Goal: Task Accomplishment & Management: Manage account settings

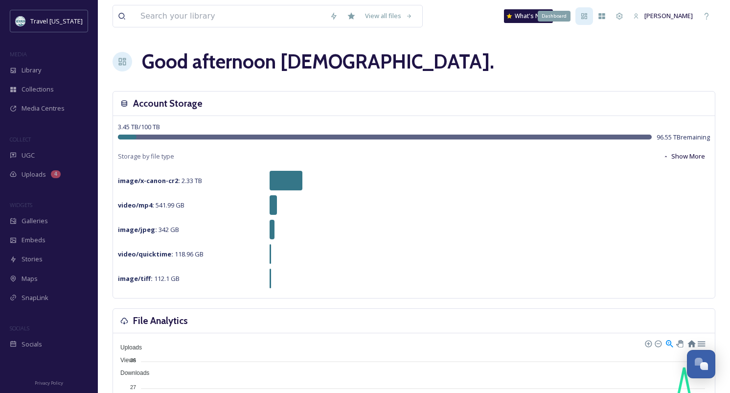
click at [587, 19] on icon at bounding box center [584, 16] width 6 height 6
click at [272, 18] on input at bounding box center [229, 16] width 189 height 22
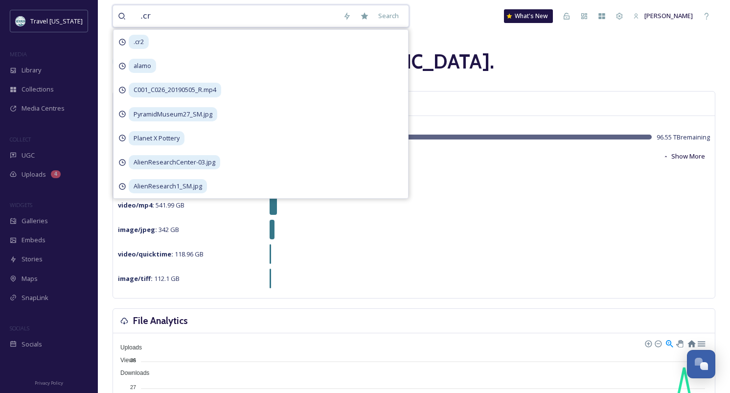
type input ".cr2"
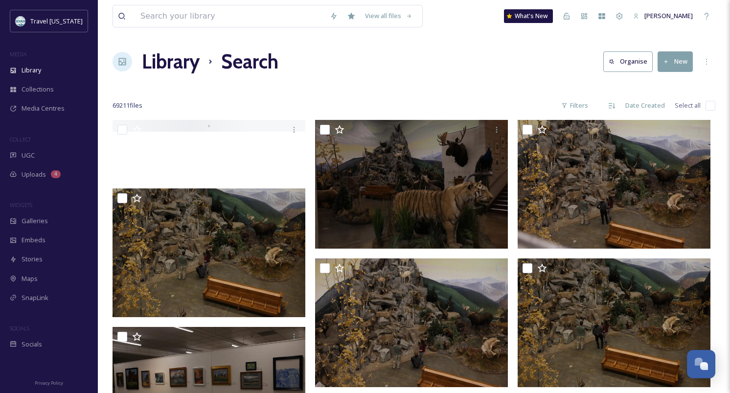
click at [163, 64] on h1 "Library" at bounding box center [171, 61] width 58 height 29
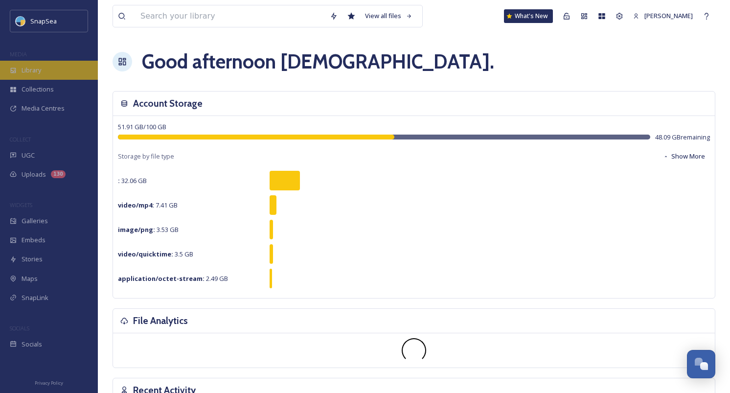
click at [66, 66] on div "Library" at bounding box center [49, 70] width 98 height 19
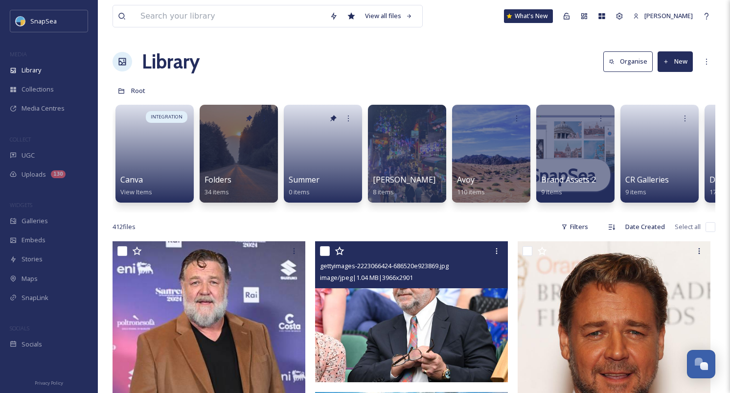
click at [348, 314] on img at bounding box center [411, 311] width 193 height 141
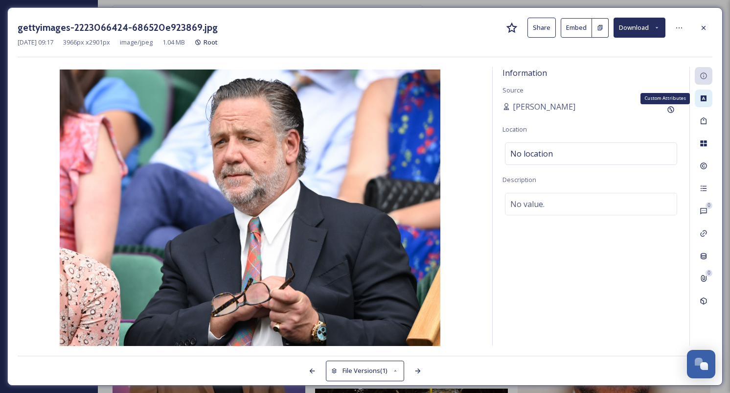
click at [699, 100] on icon at bounding box center [703, 98] width 8 height 8
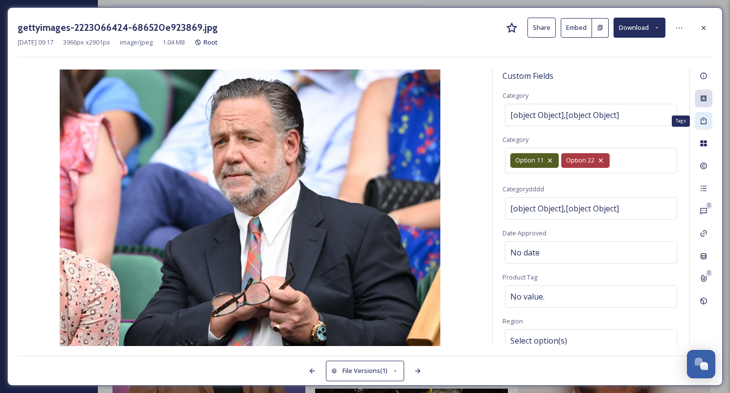
click at [705, 122] on icon at bounding box center [703, 121] width 8 height 8
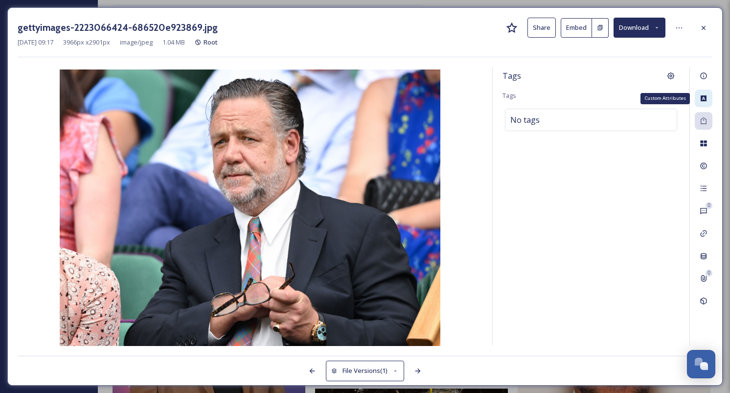
click at [701, 103] on div "Custom Attributes" at bounding box center [703, 98] width 18 height 18
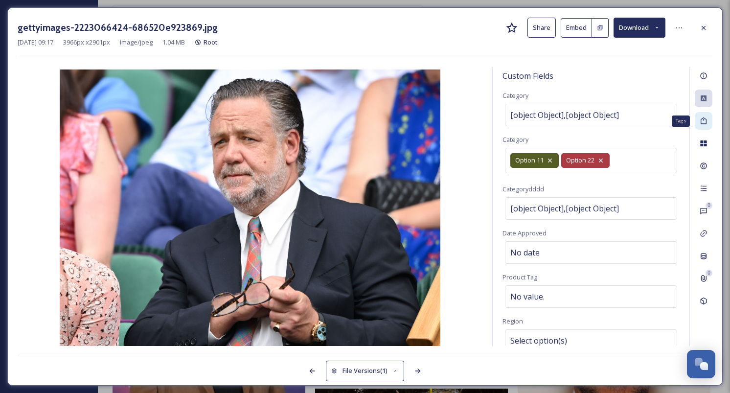
click at [705, 127] on div "Tags" at bounding box center [703, 121] width 18 height 18
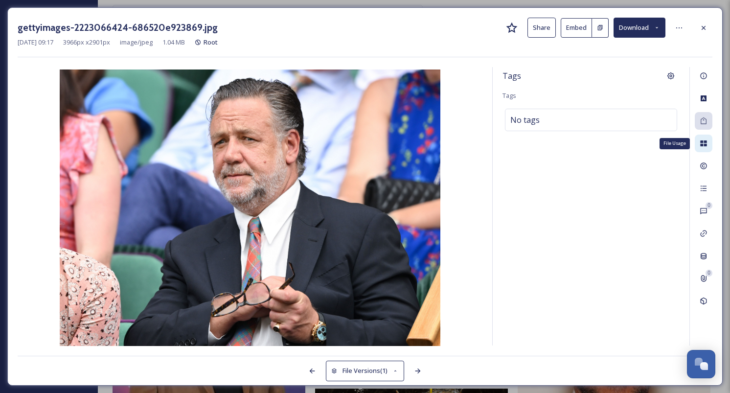
click at [705, 146] on icon at bounding box center [703, 143] width 8 height 8
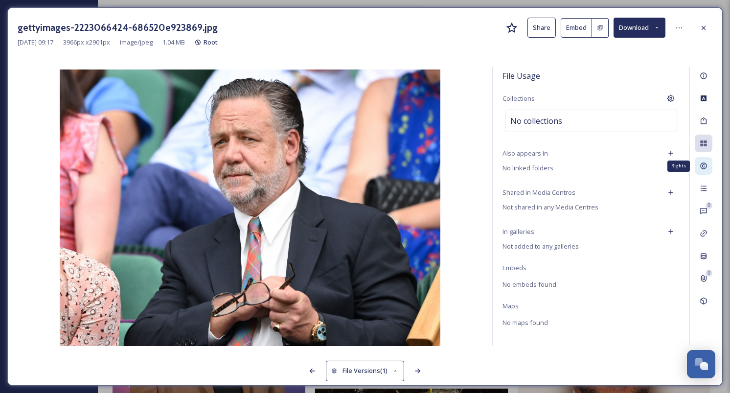
click at [705, 162] on icon at bounding box center [703, 166] width 8 height 8
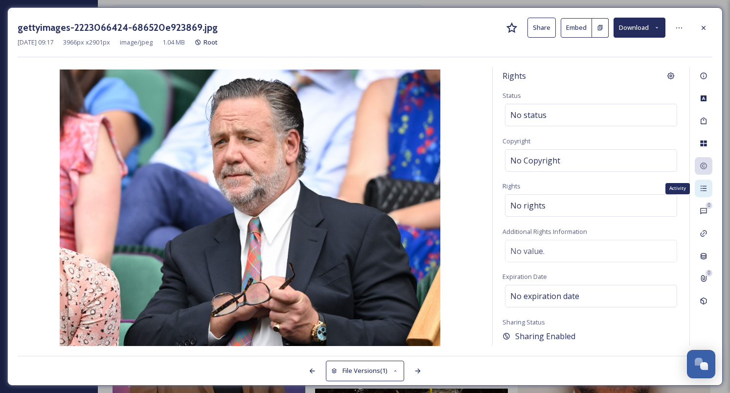
click at [705, 184] on icon at bounding box center [703, 188] width 8 height 8
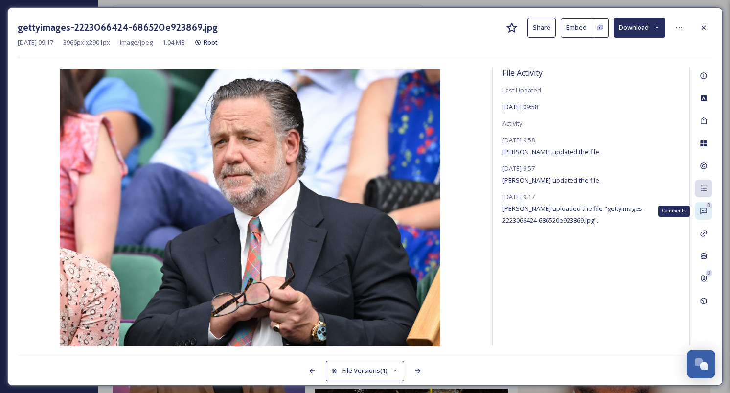
click at [705, 209] on icon at bounding box center [703, 211] width 8 height 8
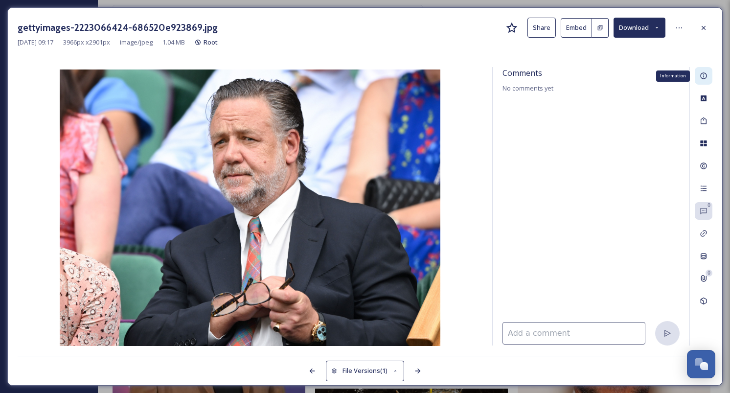
click at [709, 79] on div "Information" at bounding box center [703, 76] width 18 height 18
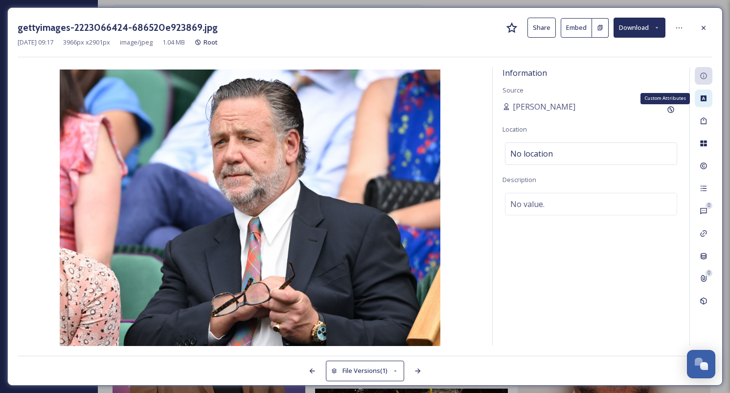
click at [704, 97] on icon at bounding box center [703, 98] width 6 height 6
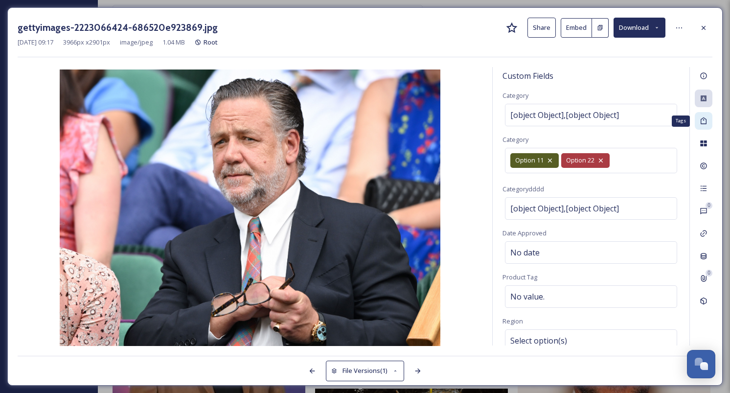
click at [706, 121] on icon at bounding box center [703, 120] width 6 height 7
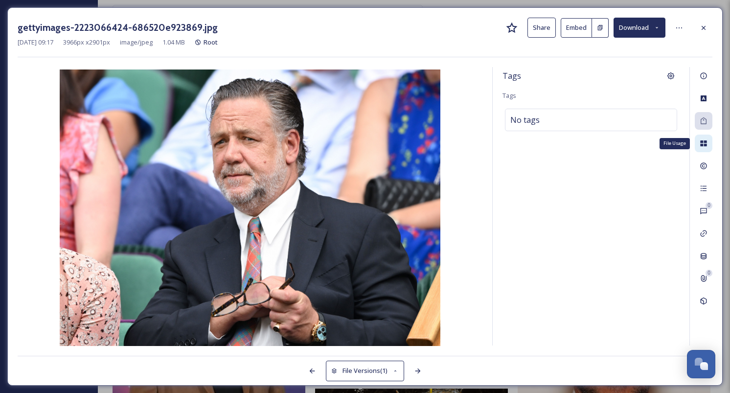
click at [706, 138] on div "File Usage" at bounding box center [703, 143] width 18 height 18
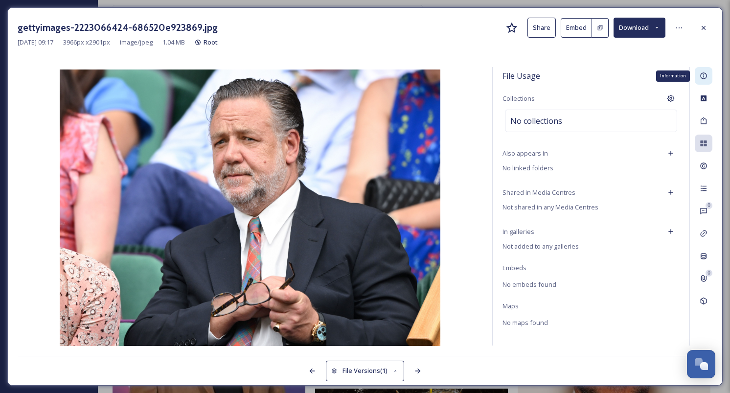
click at [699, 76] on icon at bounding box center [703, 76] width 8 height 8
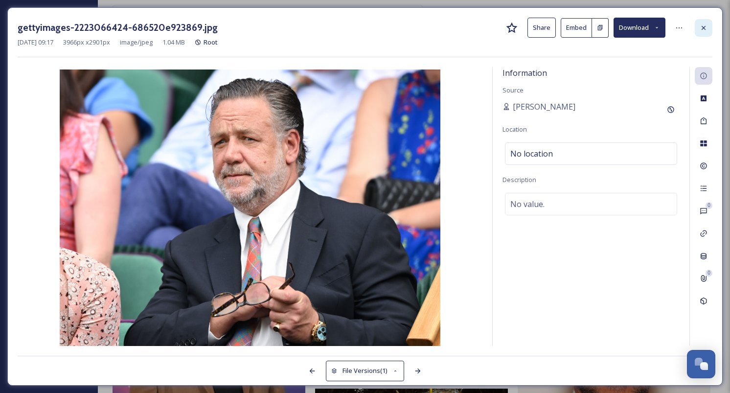
click at [701, 33] on div at bounding box center [703, 28] width 18 height 18
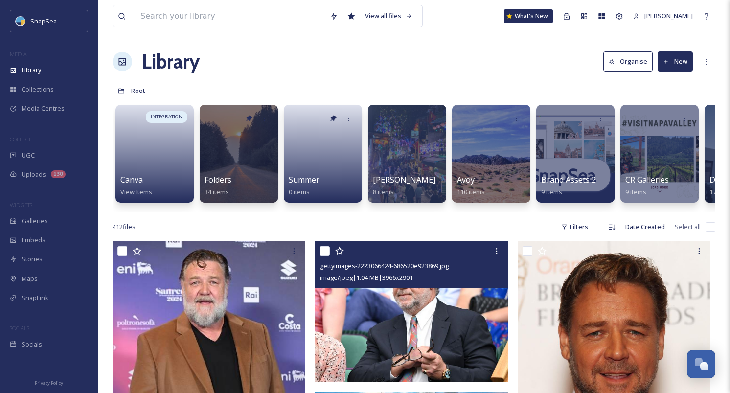
click at [225, 62] on div "Library Organise New" at bounding box center [413, 61] width 602 height 29
click at [313, 70] on div "Library Organise New" at bounding box center [413, 61] width 602 height 29
click at [570, 14] on icon at bounding box center [566, 16] width 8 height 8
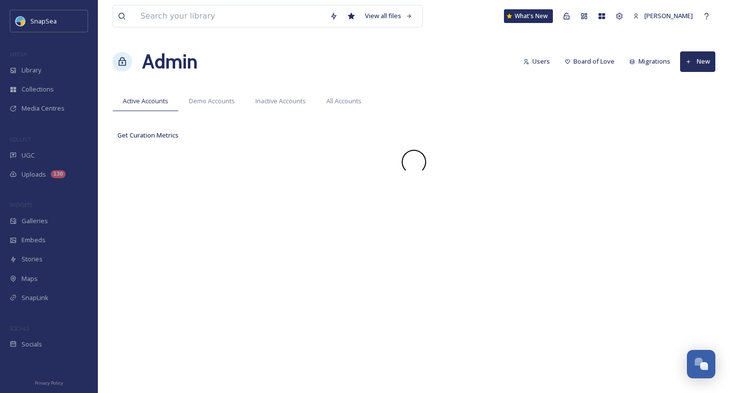
click at [394, 50] on div "Admin Users Board of Love Migrations New" at bounding box center [413, 61] width 602 height 29
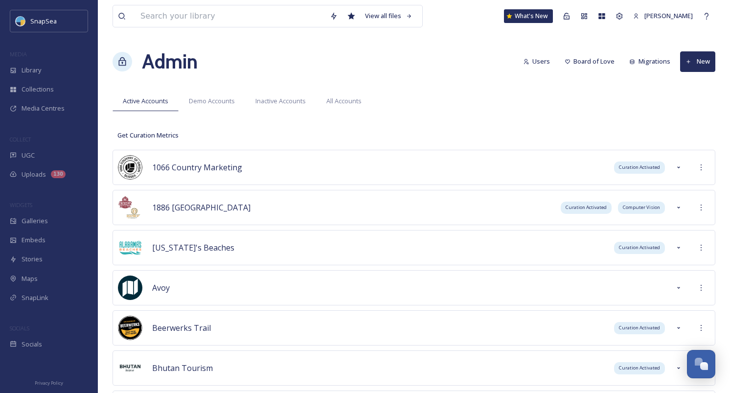
scroll to position [2377, 0]
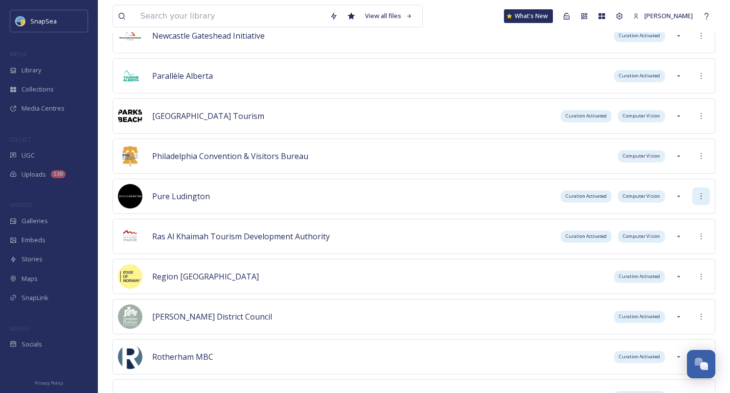
click at [697, 199] on icon at bounding box center [701, 196] width 8 height 8
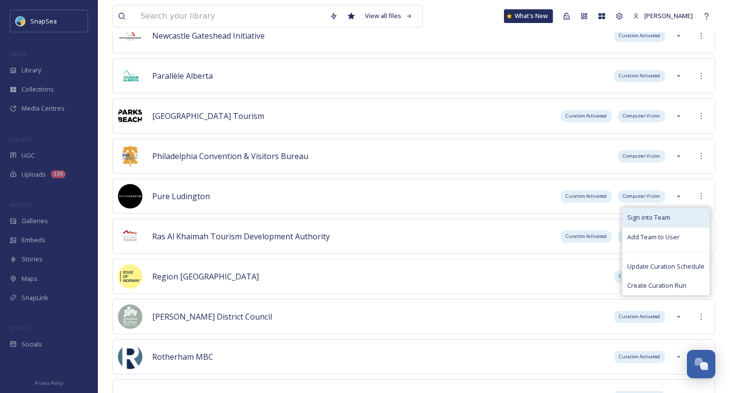
click at [690, 209] on div "Sign into Team" at bounding box center [665, 217] width 87 height 19
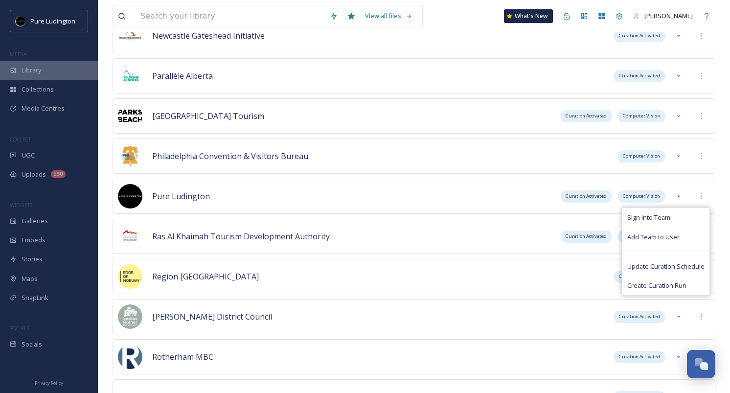
click at [75, 76] on div "Library" at bounding box center [49, 70] width 98 height 19
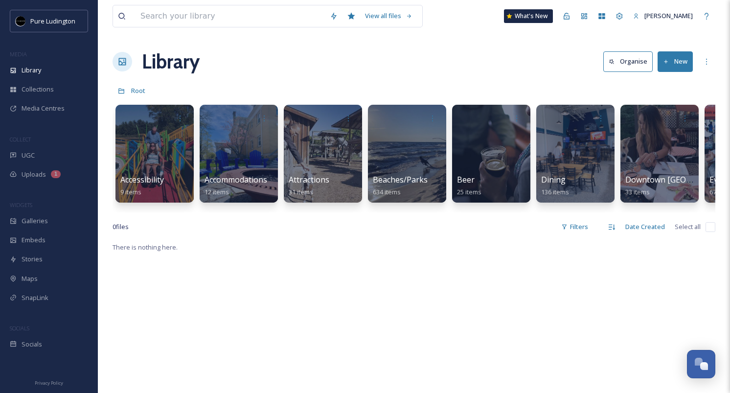
click at [384, 67] on div "Library Organise New" at bounding box center [413, 61] width 602 height 29
click at [672, 59] on button "New" at bounding box center [674, 61] width 35 height 20
click at [658, 117] on div "Folder" at bounding box center [664, 122] width 55 height 19
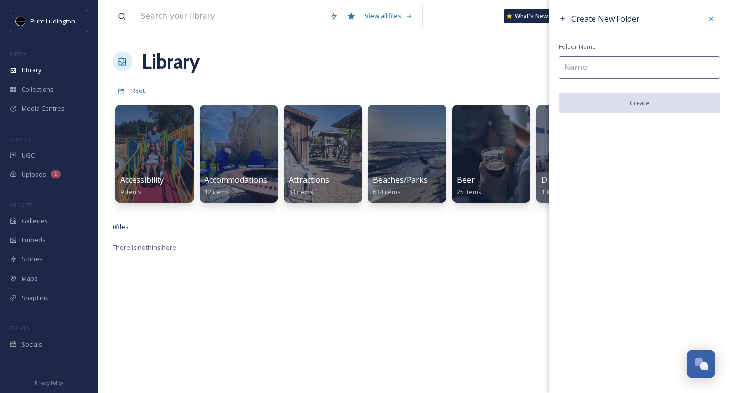
click at [603, 67] on input at bounding box center [638, 67] width 161 height 22
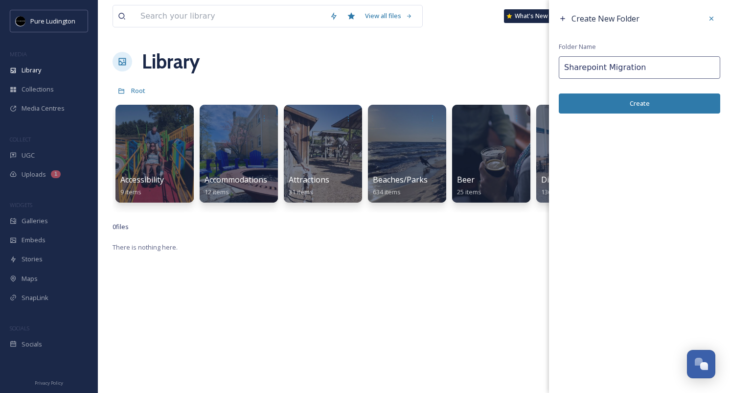
type input "Sharepoint Migration"
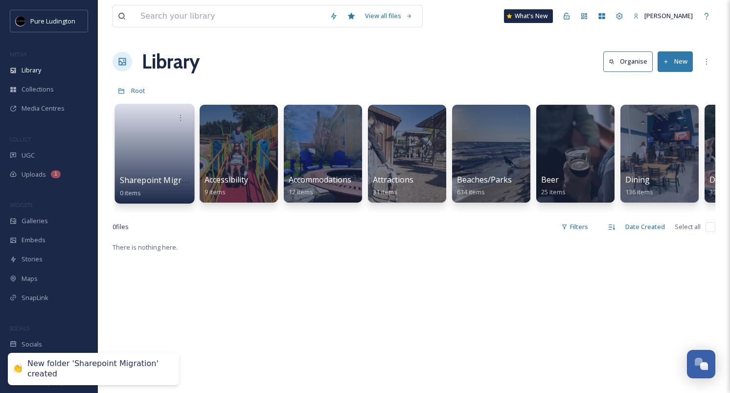
click at [161, 178] on span "Sharepoint Migration" at bounding box center [160, 180] width 81 height 11
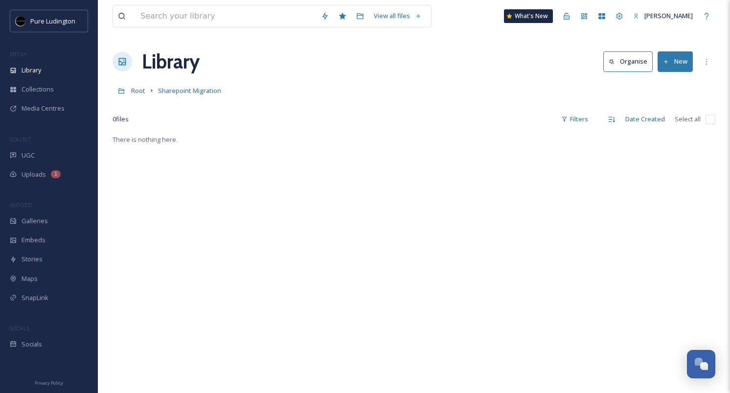
click at [670, 71] on button "New" at bounding box center [674, 61] width 35 height 20
click at [666, 85] on span "File Upload" at bounding box center [670, 84] width 32 height 9
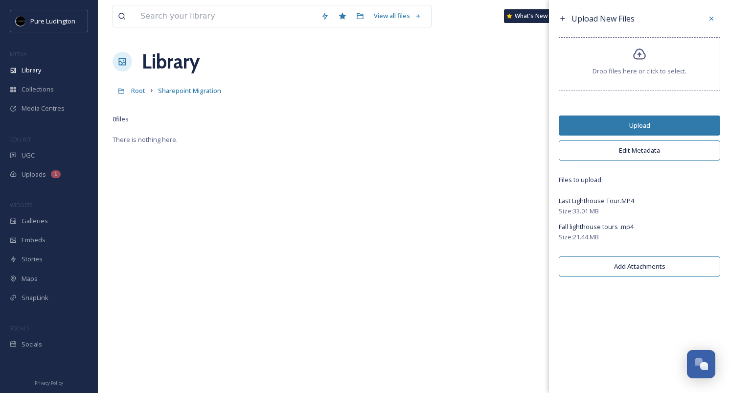
click at [646, 121] on button "Upload" at bounding box center [638, 125] width 161 height 20
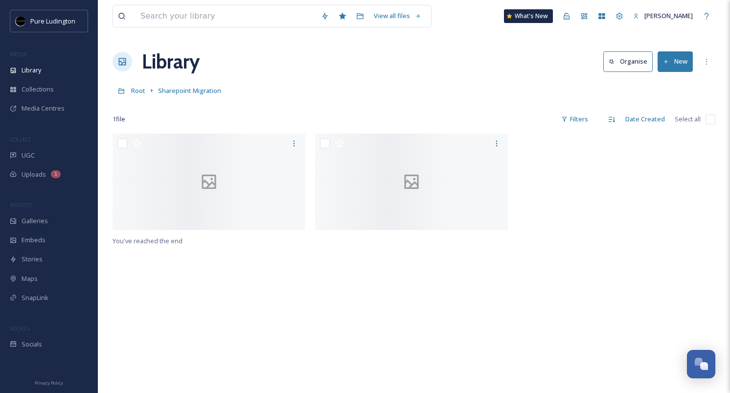
click at [248, 111] on div "1 file Filters Date Created Select all" at bounding box center [413, 119] width 602 height 19
click at [210, 90] on span "Sharepoint Migration" at bounding box center [189, 90] width 63 height 9
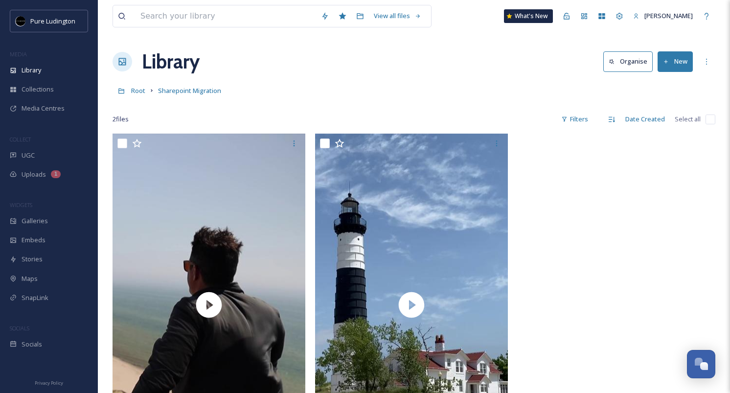
click at [666, 71] on div "Library Organise New" at bounding box center [413, 61] width 602 height 29
click at [667, 67] on button "New" at bounding box center [674, 61] width 35 height 20
click at [667, 80] on span "File Upload" at bounding box center [670, 84] width 32 height 9
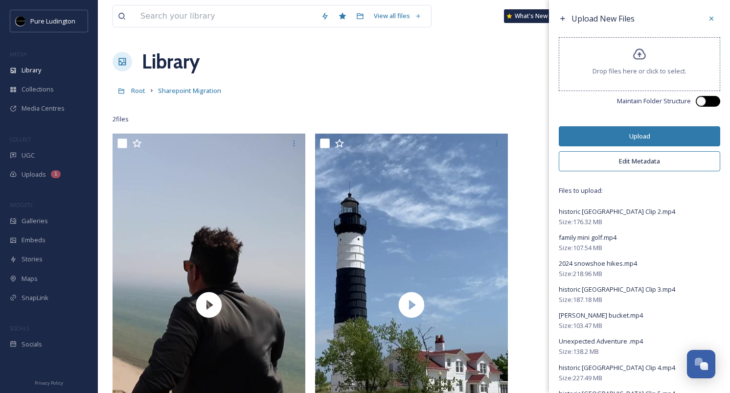
click at [701, 102] on div at bounding box center [701, 101] width 10 height 10
checkbox input "true"
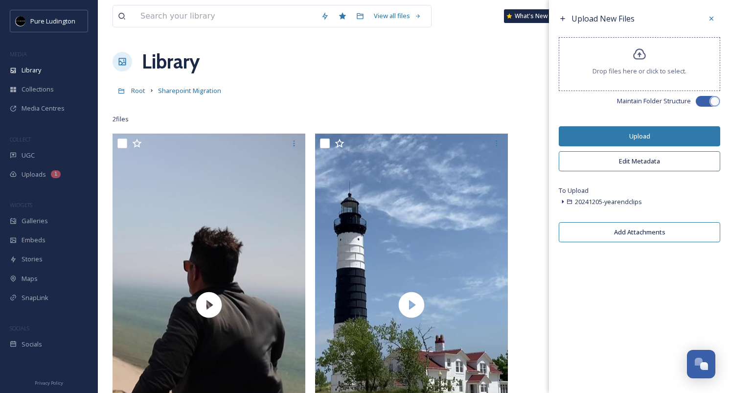
click at [564, 201] on icon at bounding box center [562, 202] width 8 height 8
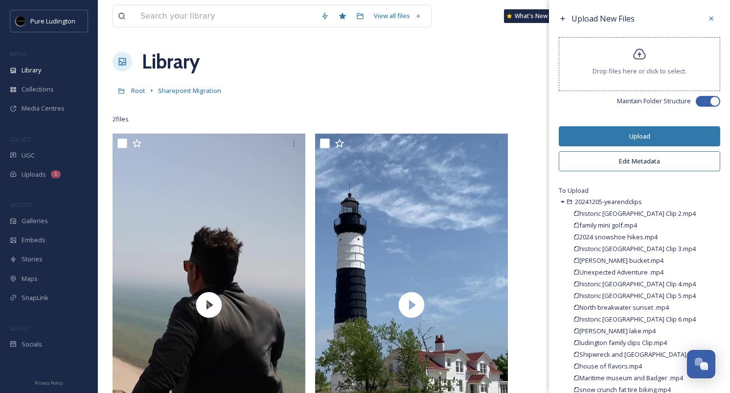
click at [563, 204] on icon at bounding box center [562, 202] width 8 height 8
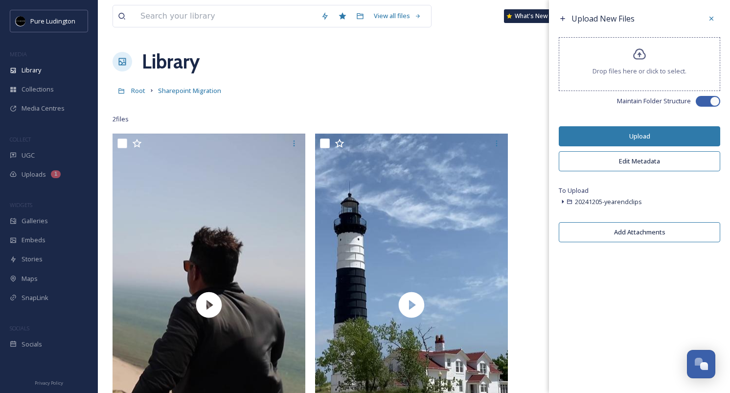
click at [641, 140] on button "Upload" at bounding box center [638, 136] width 161 height 20
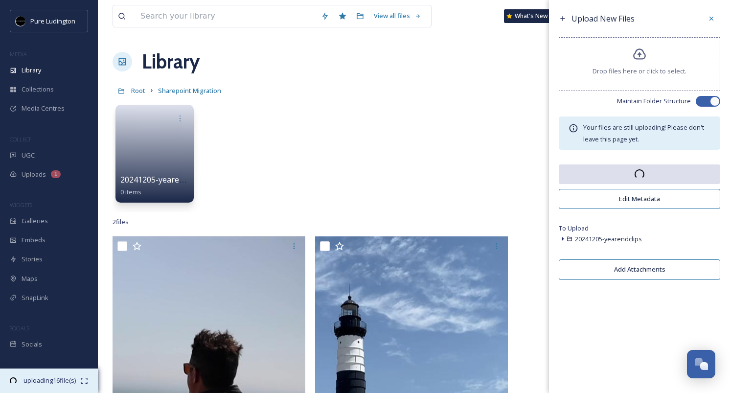
click at [84, 379] on icon at bounding box center [84, 380] width 8 height 8
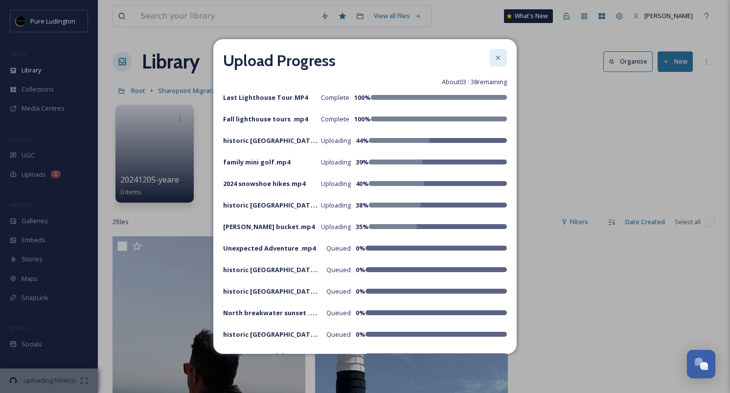
click at [494, 60] on icon at bounding box center [498, 58] width 8 height 8
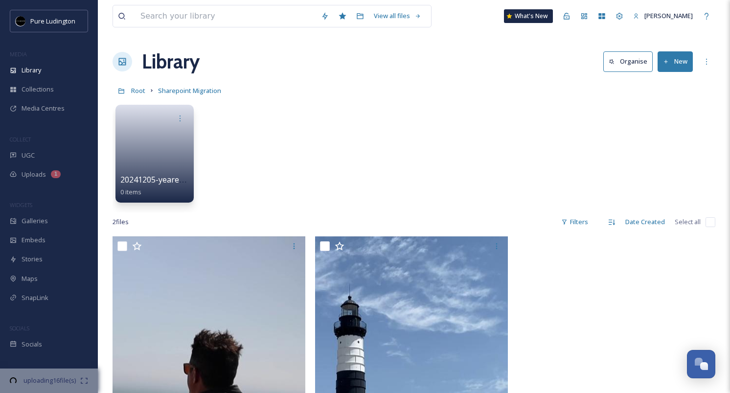
click at [368, 114] on div "20241205-yearendclips 0 items" at bounding box center [413, 156] width 602 height 112
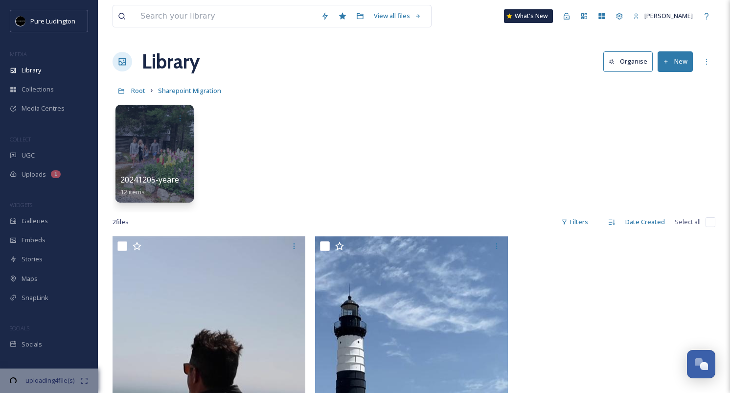
click at [305, 93] on div "Root Sharepoint Migration" at bounding box center [413, 90] width 602 height 19
click at [669, 66] on button "New" at bounding box center [674, 61] width 35 height 20
click at [405, 101] on div "20241205-yearendclips 12 items" at bounding box center [413, 156] width 602 height 112
click at [84, 381] on icon at bounding box center [84, 380] width 8 height 8
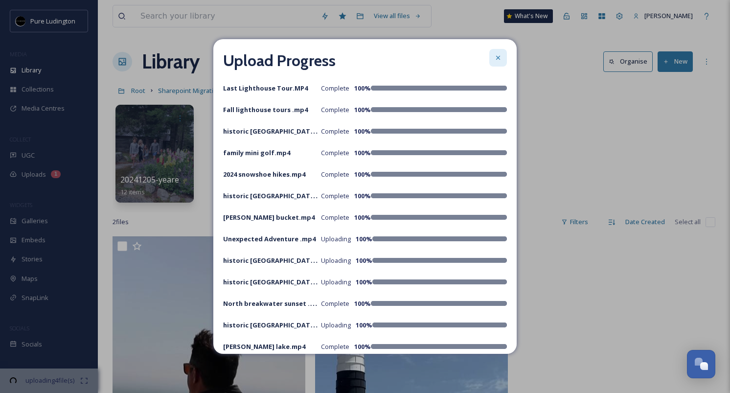
click at [496, 58] on icon at bounding box center [498, 58] width 8 height 8
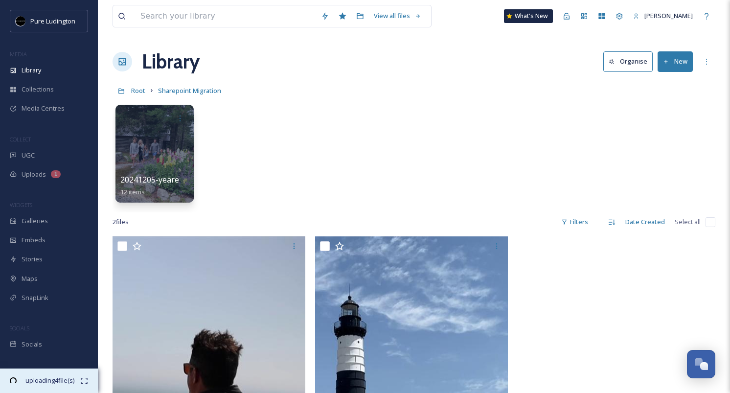
click at [83, 377] on icon at bounding box center [84, 380] width 8 height 8
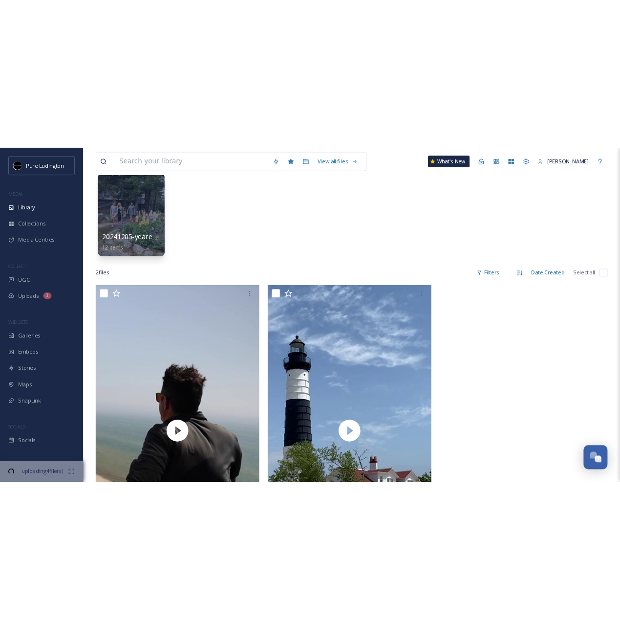
scroll to position [78, 0]
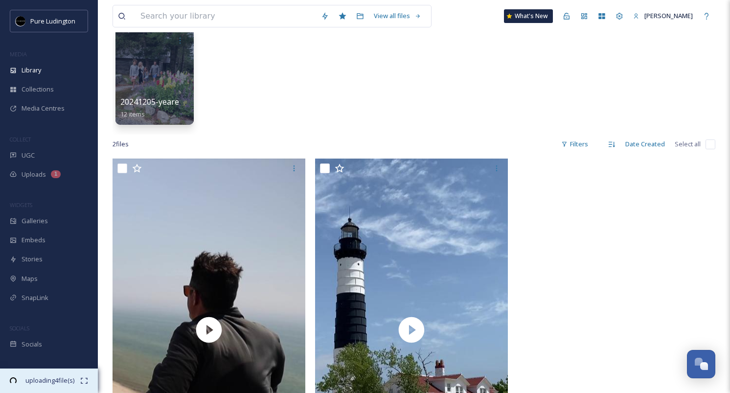
click at [82, 376] on icon at bounding box center [84, 380] width 8 height 8
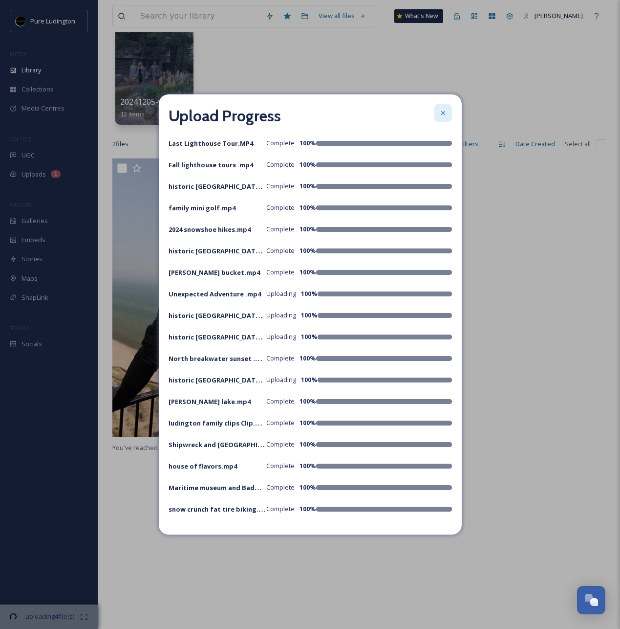
click at [448, 110] on div at bounding box center [444, 113] width 18 height 18
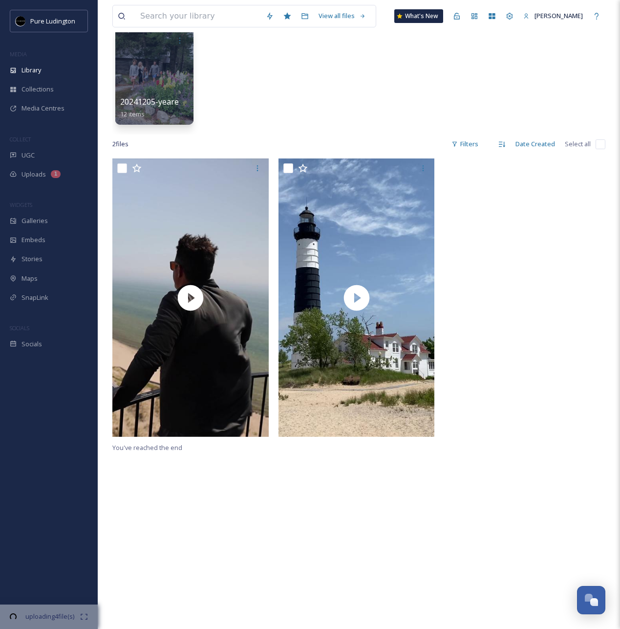
click at [325, 94] on div "20241205-yearendclips 12 items" at bounding box center [358, 78] width 493 height 112
click at [146, 99] on span "20241205-yearendclips" at bounding box center [163, 102] width 86 height 11
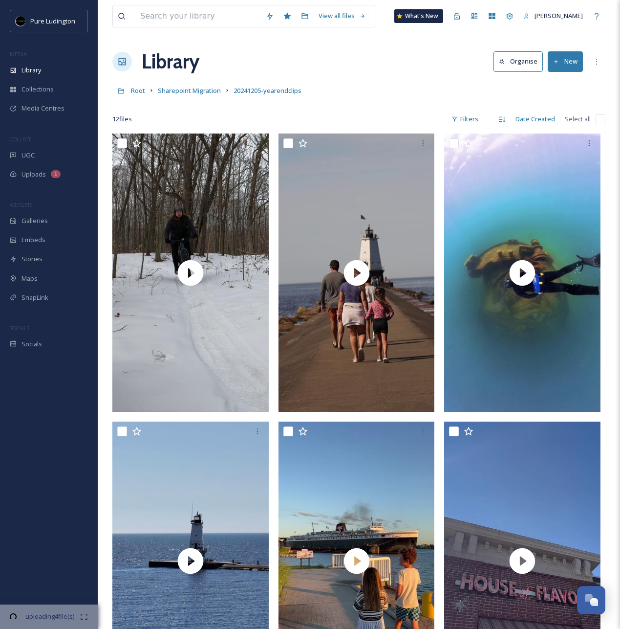
click at [572, 67] on button "New" at bounding box center [565, 61] width 35 height 20
click at [571, 79] on div "File Upload" at bounding box center [555, 84] width 55 height 19
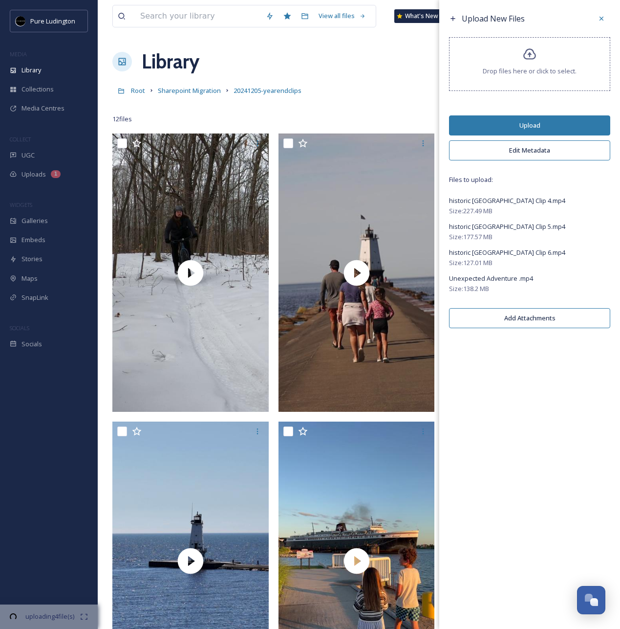
click at [506, 124] on button "Upload" at bounding box center [529, 125] width 161 height 20
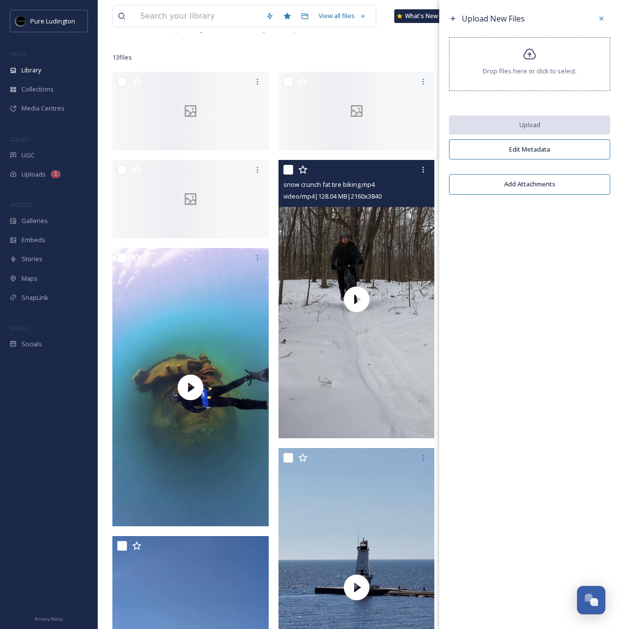
scroll to position [54, 0]
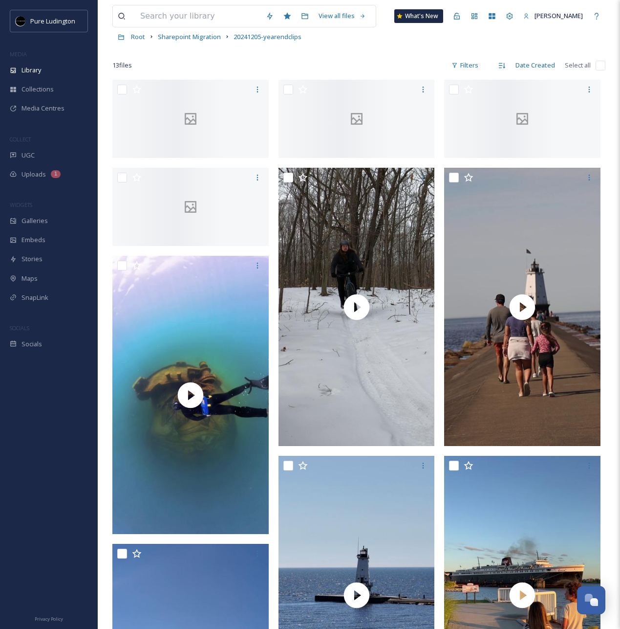
click at [305, 53] on div at bounding box center [358, 51] width 493 height 10
click at [290, 39] on span "20241205-yearendclips" at bounding box center [268, 36] width 68 height 9
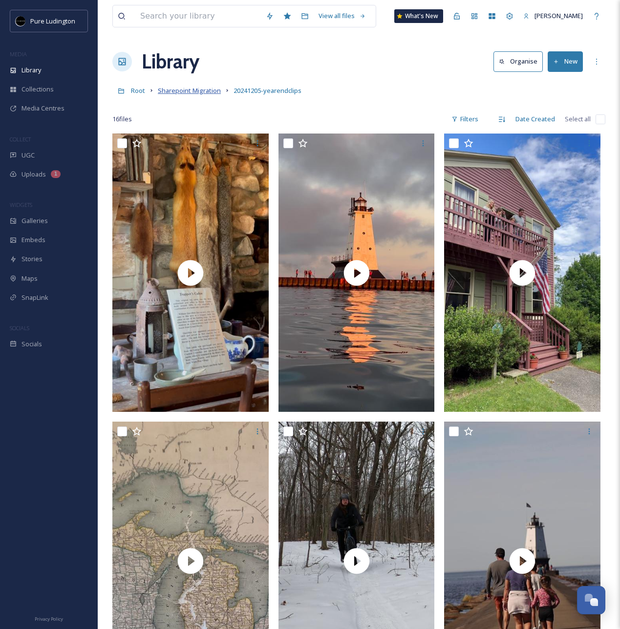
click at [201, 94] on span "Sharepoint Migration" at bounding box center [189, 90] width 63 height 9
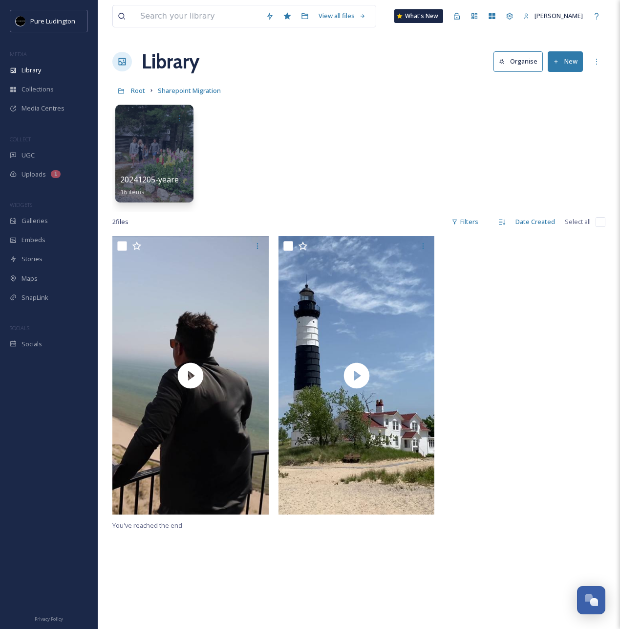
click at [372, 181] on div "20241205-yearendclips 16 items" at bounding box center [358, 156] width 493 height 112
click at [574, 62] on button "New" at bounding box center [565, 61] width 35 height 20
click at [572, 87] on span "File Upload" at bounding box center [561, 84] width 32 height 9
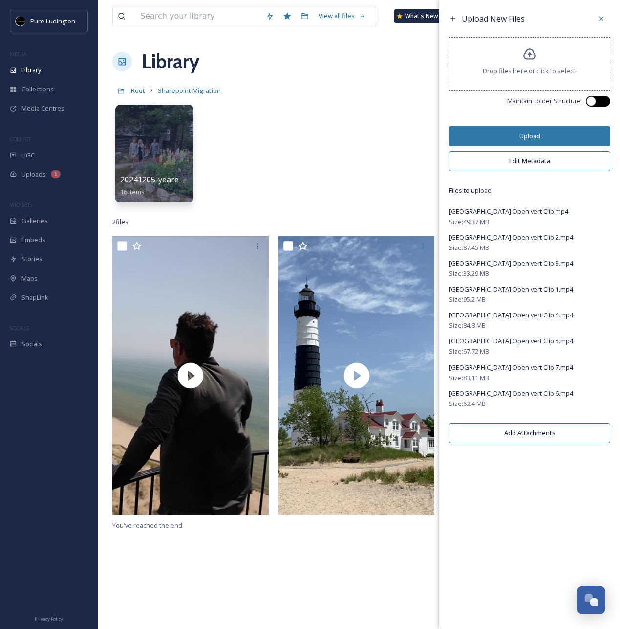
click at [595, 103] on div at bounding box center [592, 101] width 10 height 10
checkbox input "true"
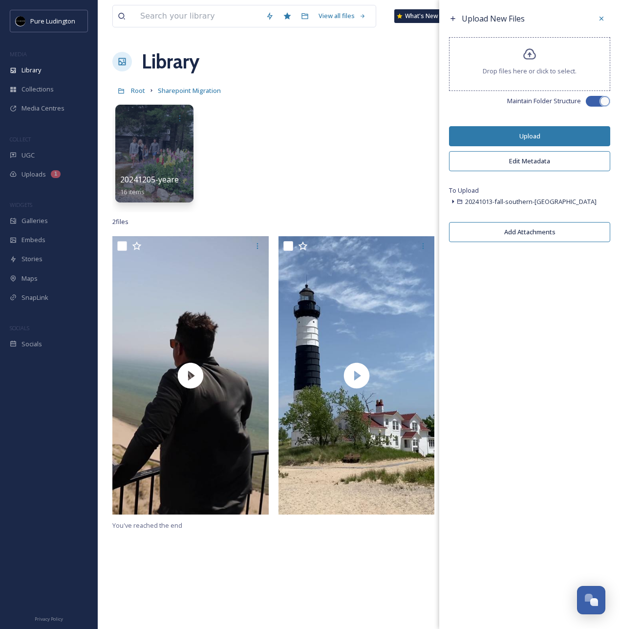
click at [512, 136] on button "Upload" at bounding box center [529, 136] width 161 height 20
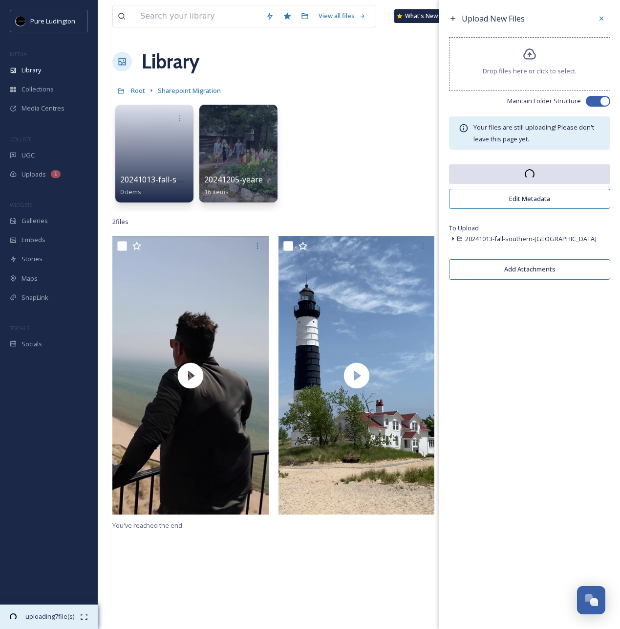
click at [84, 392] on icon at bounding box center [84, 617] width 8 height 8
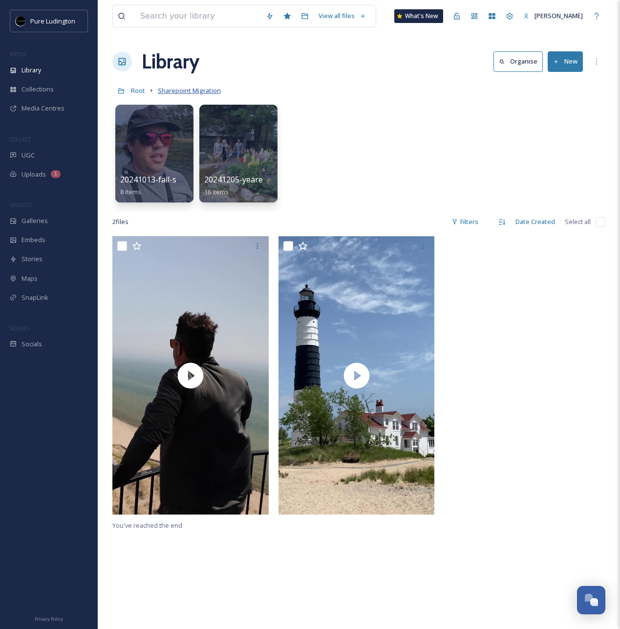
click at [212, 94] on span "Sharepoint Migration" at bounding box center [189, 90] width 63 height 9
click at [570, 66] on button "New" at bounding box center [565, 61] width 35 height 20
click at [569, 89] on span "File Upload" at bounding box center [561, 84] width 32 height 9
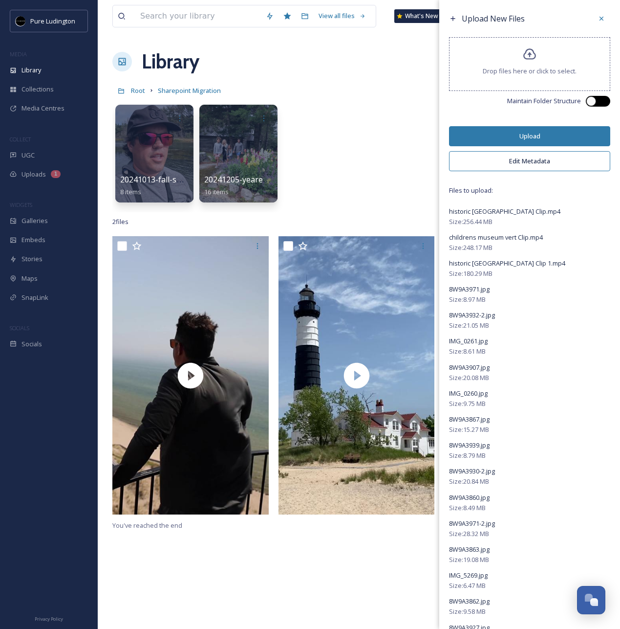
click at [594, 101] on div at bounding box center [592, 101] width 10 height 10
checkbox input "true"
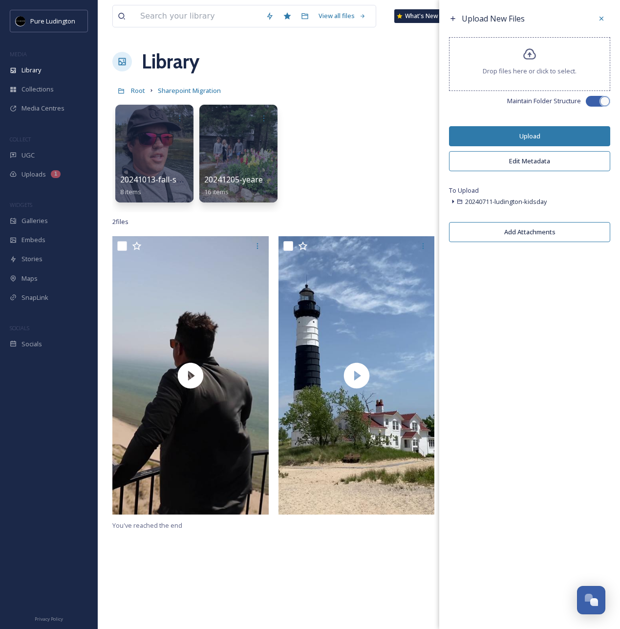
click at [455, 199] on icon at bounding box center [453, 202] width 8 height 8
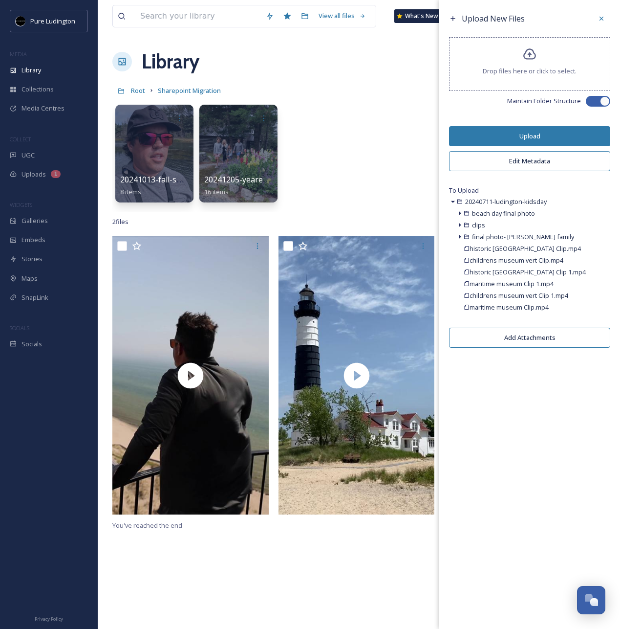
click at [513, 140] on button "Upload" at bounding box center [529, 136] width 161 height 20
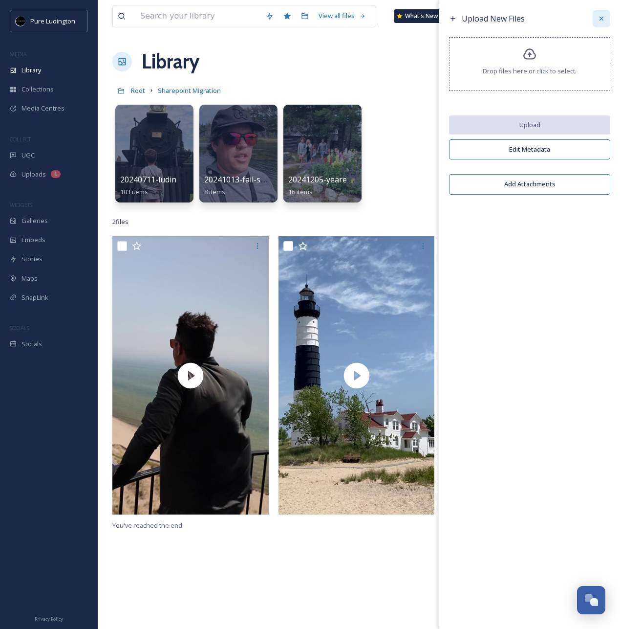
click at [596, 21] on div at bounding box center [602, 19] width 18 height 18
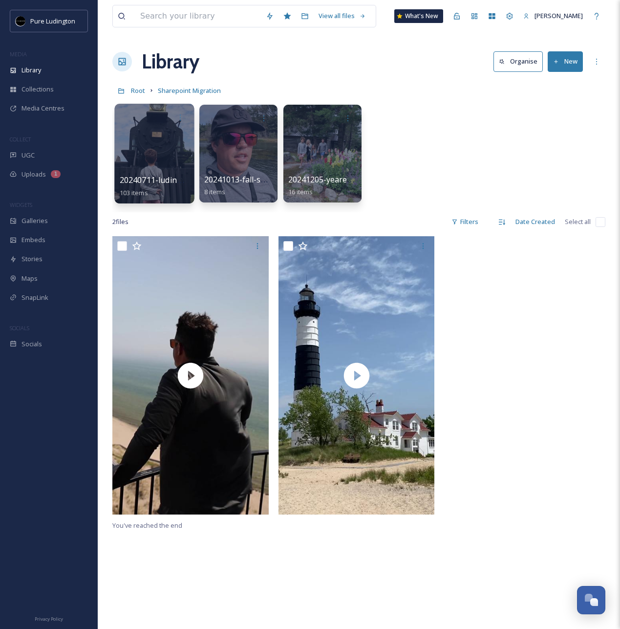
click at [156, 176] on span "20240711-ludington-kidsday" at bounding box center [173, 180] width 106 height 11
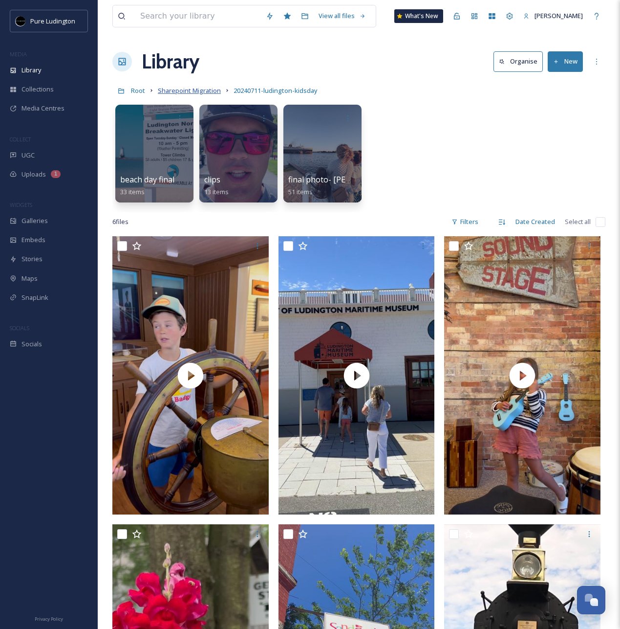
click at [187, 92] on span "Sharepoint Migration" at bounding box center [189, 90] width 63 height 9
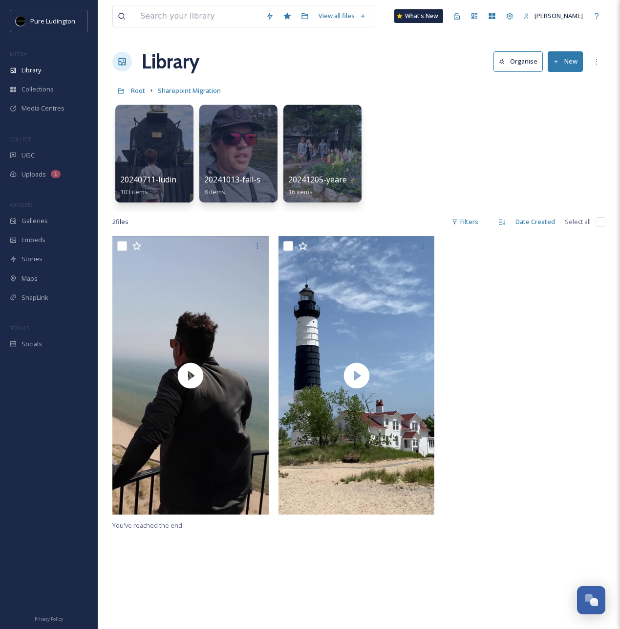
click at [534, 185] on div "20240711-ludington-kidsday 103 items 20241013-fall-southern-[GEOGRAPHIC_DATA] 8…" at bounding box center [358, 156] width 493 height 112
click at [573, 57] on button "New" at bounding box center [565, 61] width 35 height 20
click at [571, 83] on span "File Upload" at bounding box center [561, 84] width 32 height 9
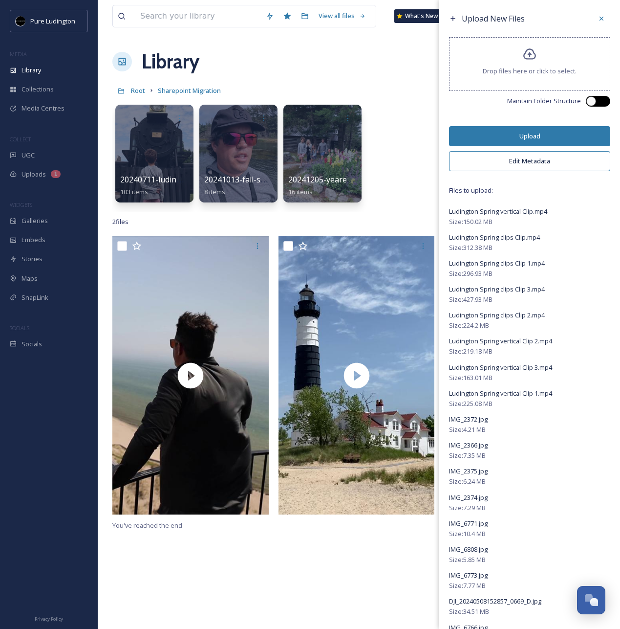
click at [595, 102] on div at bounding box center [592, 101] width 10 height 10
checkbox input "true"
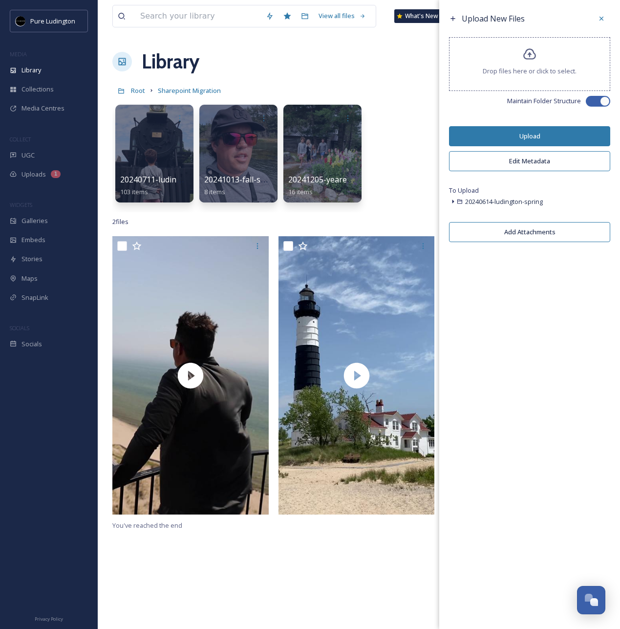
click at [451, 200] on icon at bounding box center [453, 202] width 8 height 8
click at [519, 141] on button "Upload" at bounding box center [529, 136] width 161 height 20
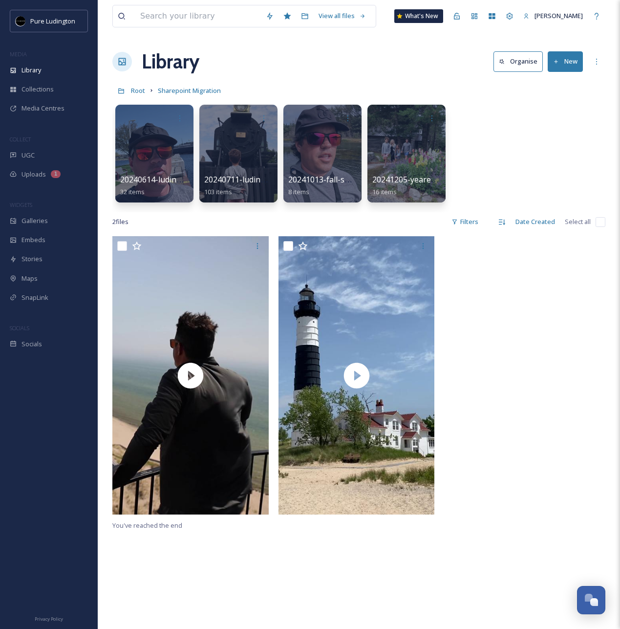
click at [398, 63] on div "Library Organise New" at bounding box center [358, 61] width 493 height 29
click at [568, 62] on button "New" at bounding box center [565, 61] width 35 height 20
click at [557, 85] on span "File Upload" at bounding box center [561, 84] width 32 height 9
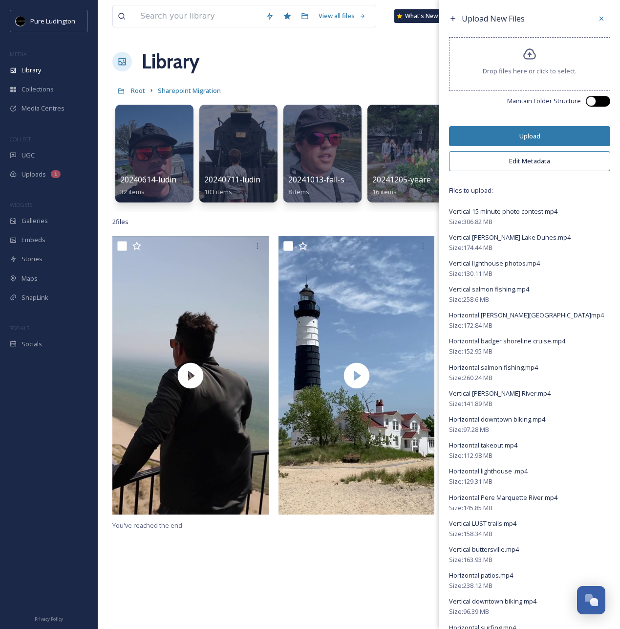
click at [600, 103] on div at bounding box center [598, 101] width 24 height 11
checkbox input "true"
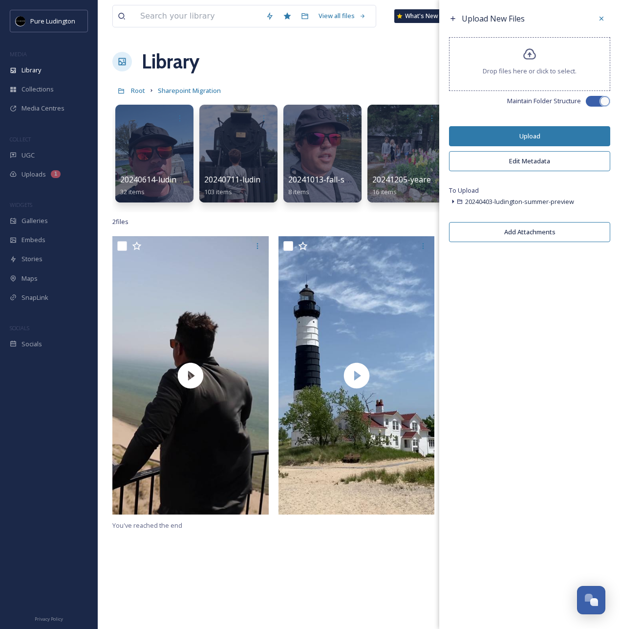
click at [455, 202] on icon at bounding box center [453, 202] width 8 height 8
click at [459, 211] on icon at bounding box center [460, 213] width 8 height 8
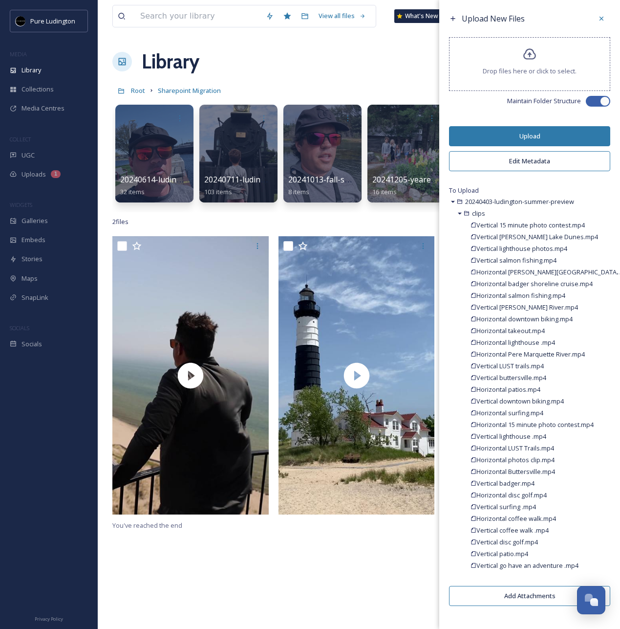
click at [460, 212] on icon at bounding box center [460, 213] width 4 height 2
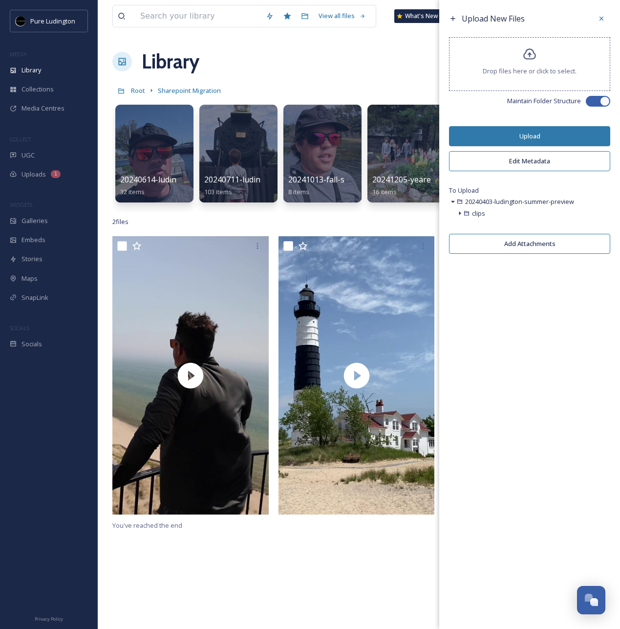
click at [455, 202] on icon at bounding box center [453, 202] width 8 height 8
click at [505, 140] on button "Upload" at bounding box center [529, 136] width 161 height 20
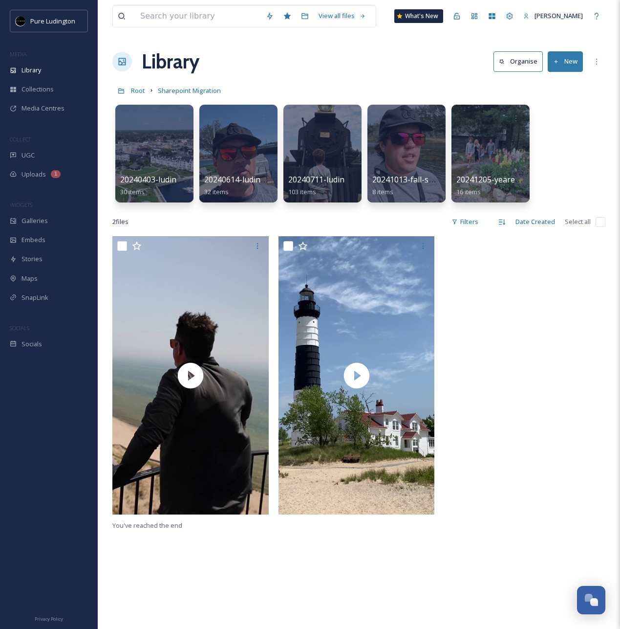
click at [430, 219] on div "2 file s Filters Date Created Select all" at bounding box center [358, 221] width 493 height 19
click at [570, 58] on button "New" at bounding box center [565, 61] width 35 height 20
click at [569, 89] on div "File Upload" at bounding box center [555, 84] width 55 height 19
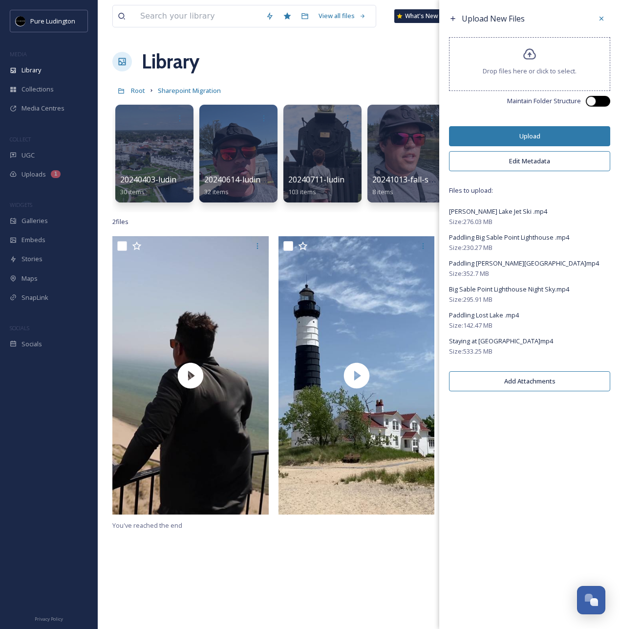
click at [591, 102] on div at bounding box center [592, 101] width 10 height 10
checkbox input "true"
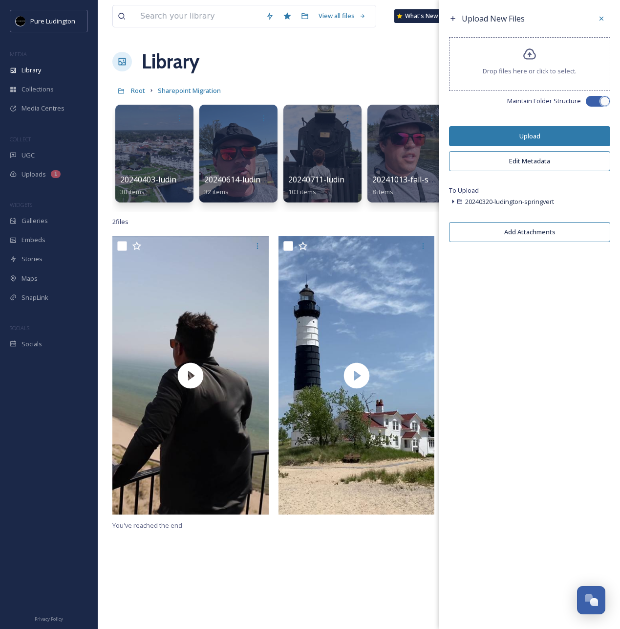
click at [453, 199] on icon at bounding box center [454, 201] width 2 height 4
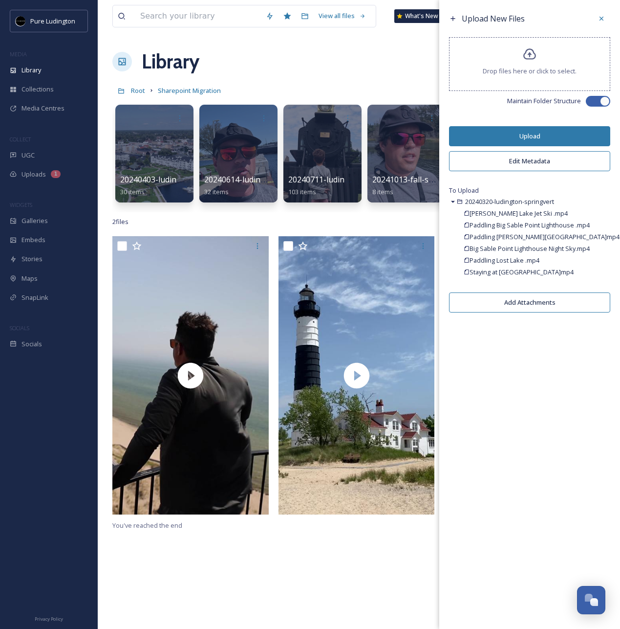
click at [510, 142] on button "Upload" at bounding box center [529, 136] width 161 height 20
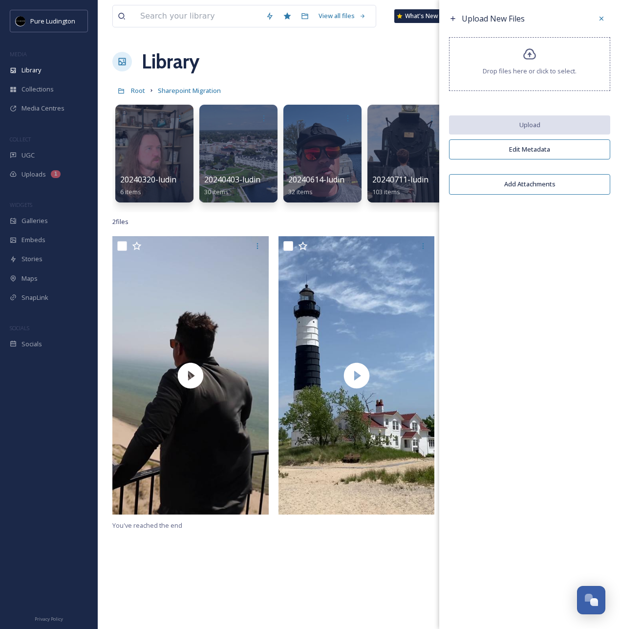
click at [415, 75] on div "Library Organise New" at bounding box center [358, 61] width 493 height 29
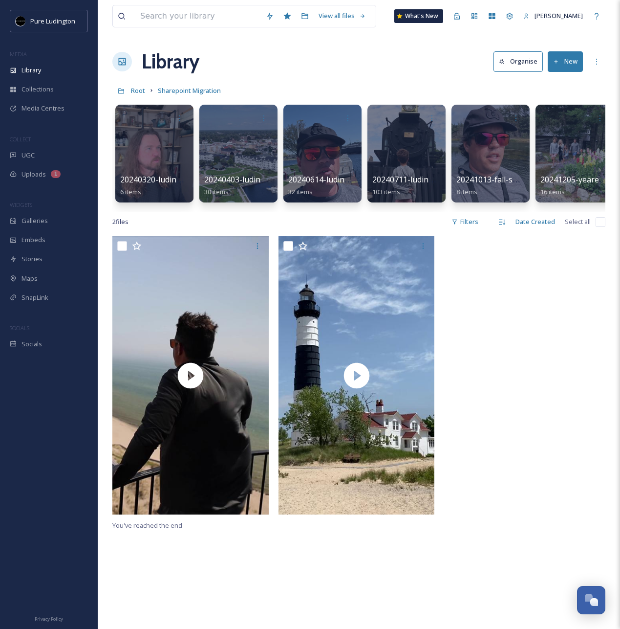
click at [567, 66] on button "New" at bounding box center [565, 61] width 35 height 20
click at [560, 83] on span "File Upload" at bounding box center [561, 84] width 32 height 9
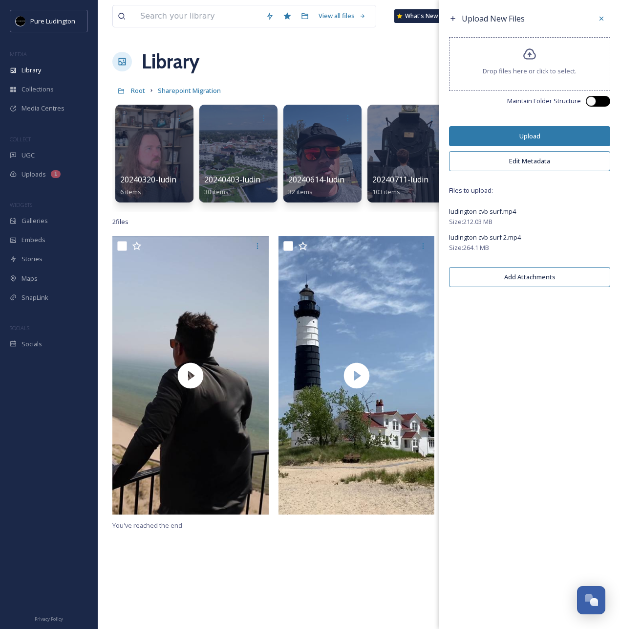
click at [600, 99] on div at bounding box center [598, 101] width 24 height 11
checkbox input "true"
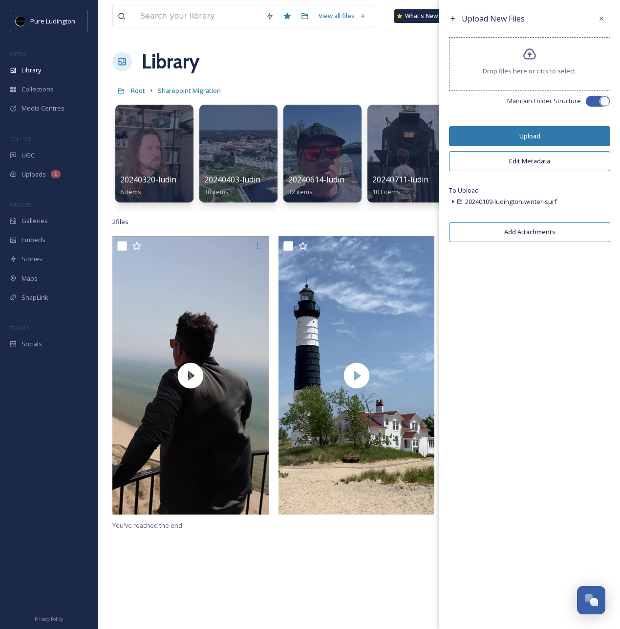
click at [455, 202] on icon at bounding box center [453, 202] width 8 height 8
click at [522, 139] on button "Upload" at bounding box center [529, 136] width 161 height 20
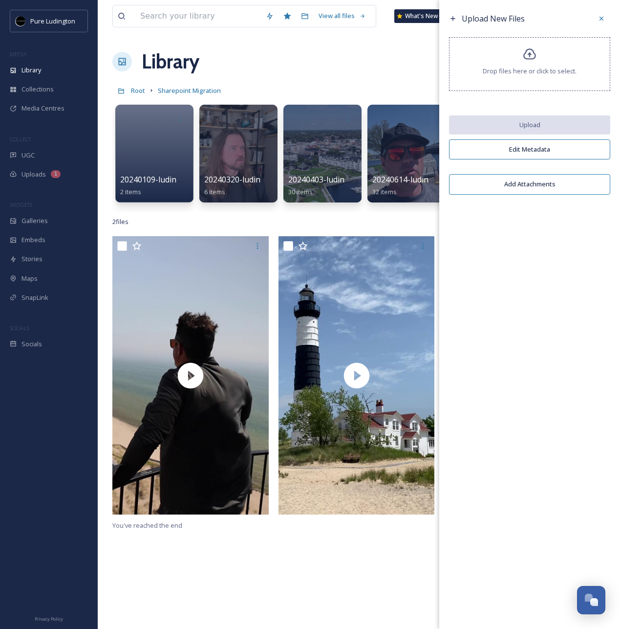
click at [554, 22] on div "Upload New Files" at bounding box center [529, 19] width 161 height 18
click at [568, 19] on div "Upload New Files" at bounding box center [529, 19] width 161 height 18
click at [404, 54] on div "Library Organise New" at bounding box center [358, 61] width 493 height 29
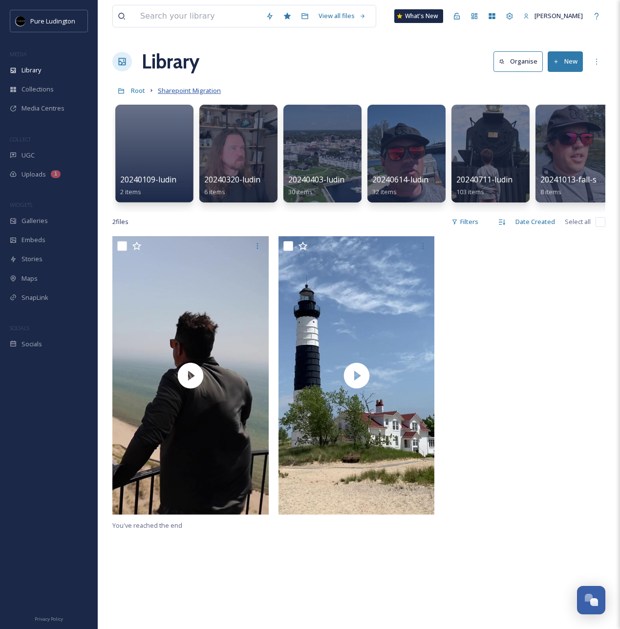
click at [208, 87] on span "Sharepoint Migration" at bounding box center [189, 90] width 63 height 9
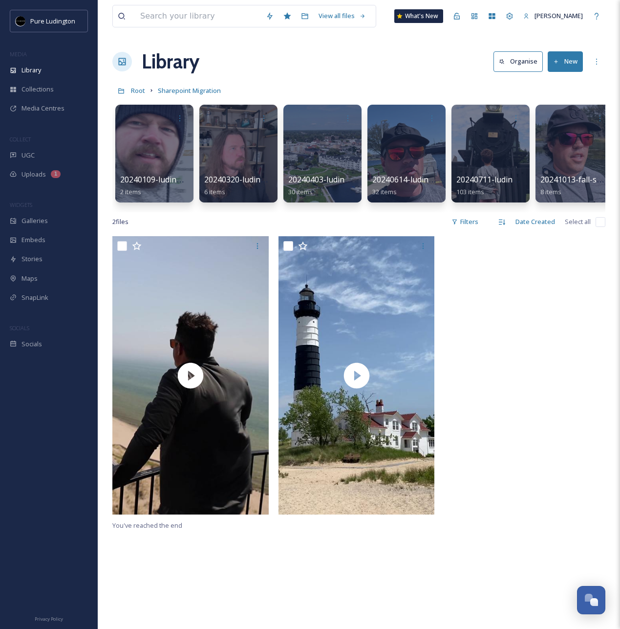
click at [390, 73] on div "Library Organise New" at bounding box center [358, 61] width 493 height 29
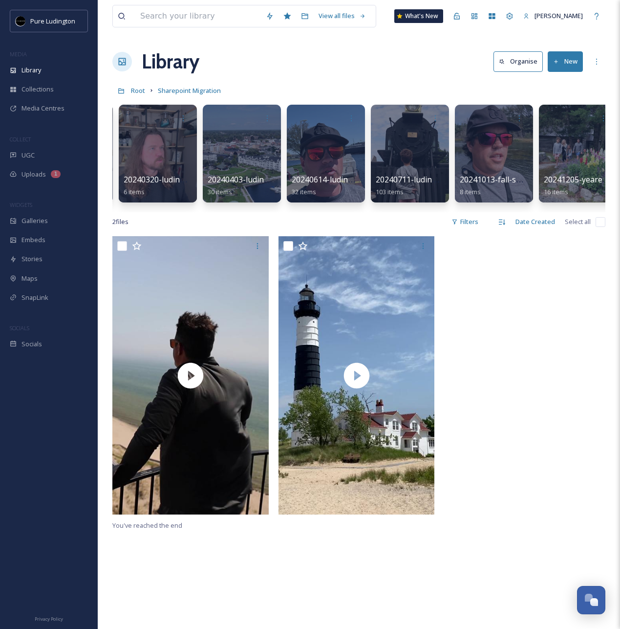
scroll to position [0, 95]
